Goal: Transaction & Acquisition: Purchase product/service

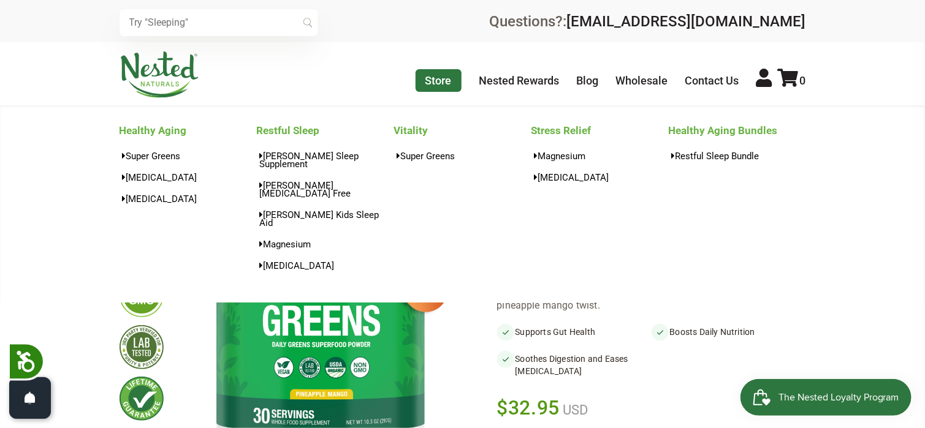
click at [429, 75] on link "Store" at bounding box center [439, 80] width 46 height 23
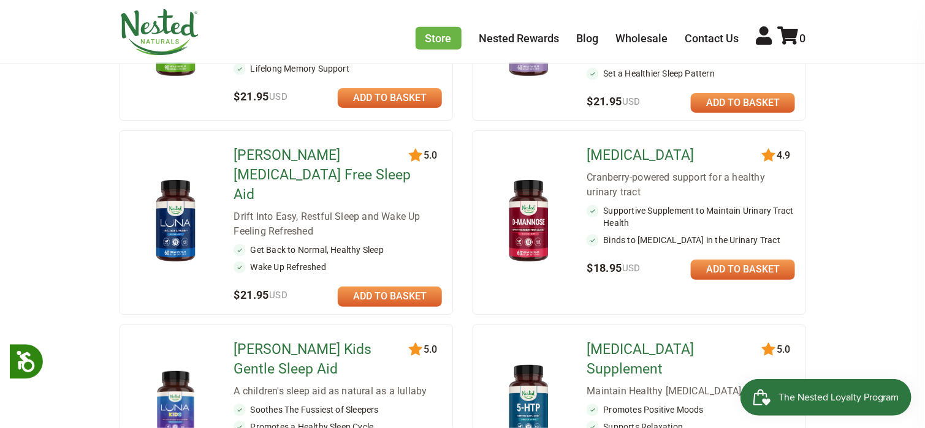
scroll to position [817, 0]
